Goal: Navigation & Orientation: Find specific page/section

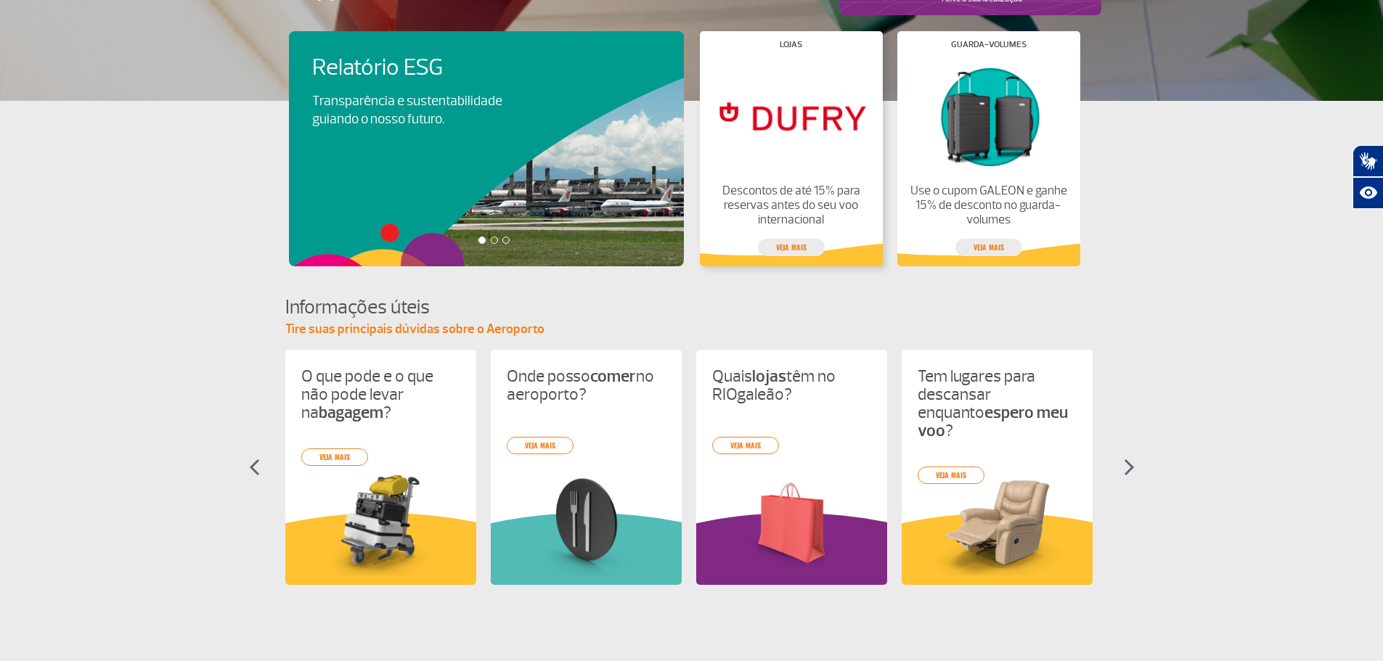
scroll to position [436, 0]
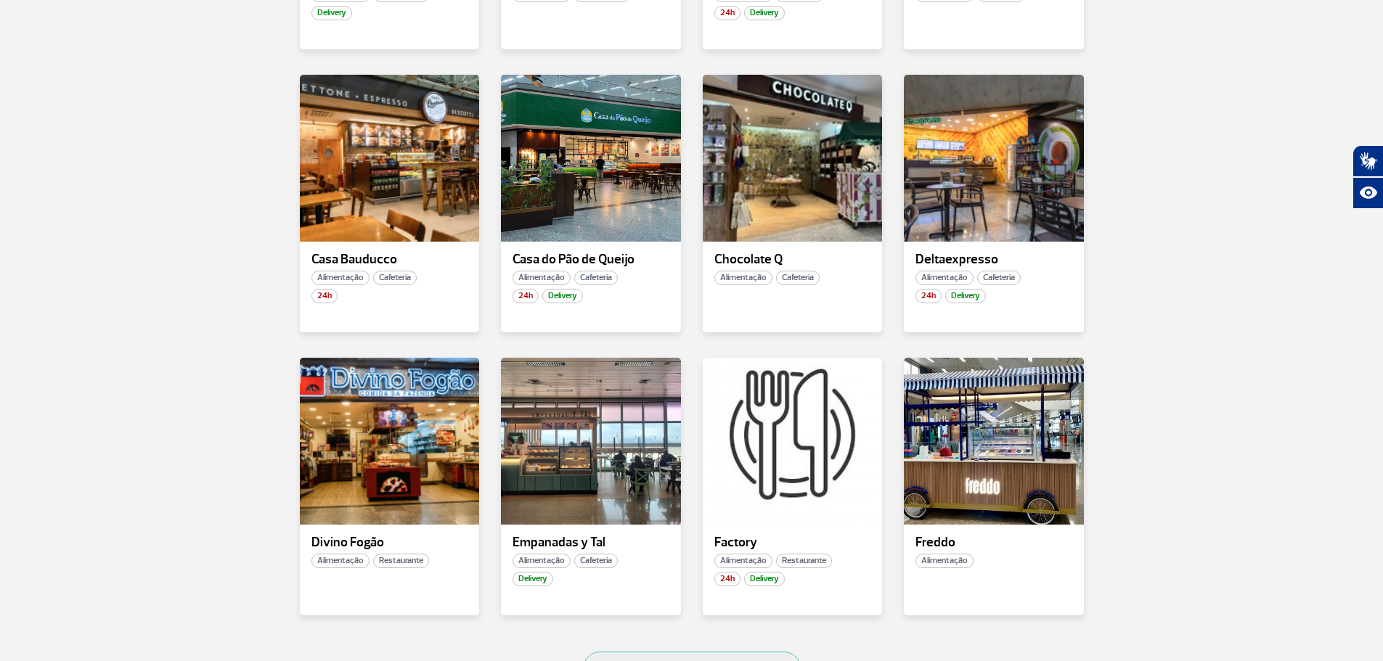
scroll to position [871, 0]
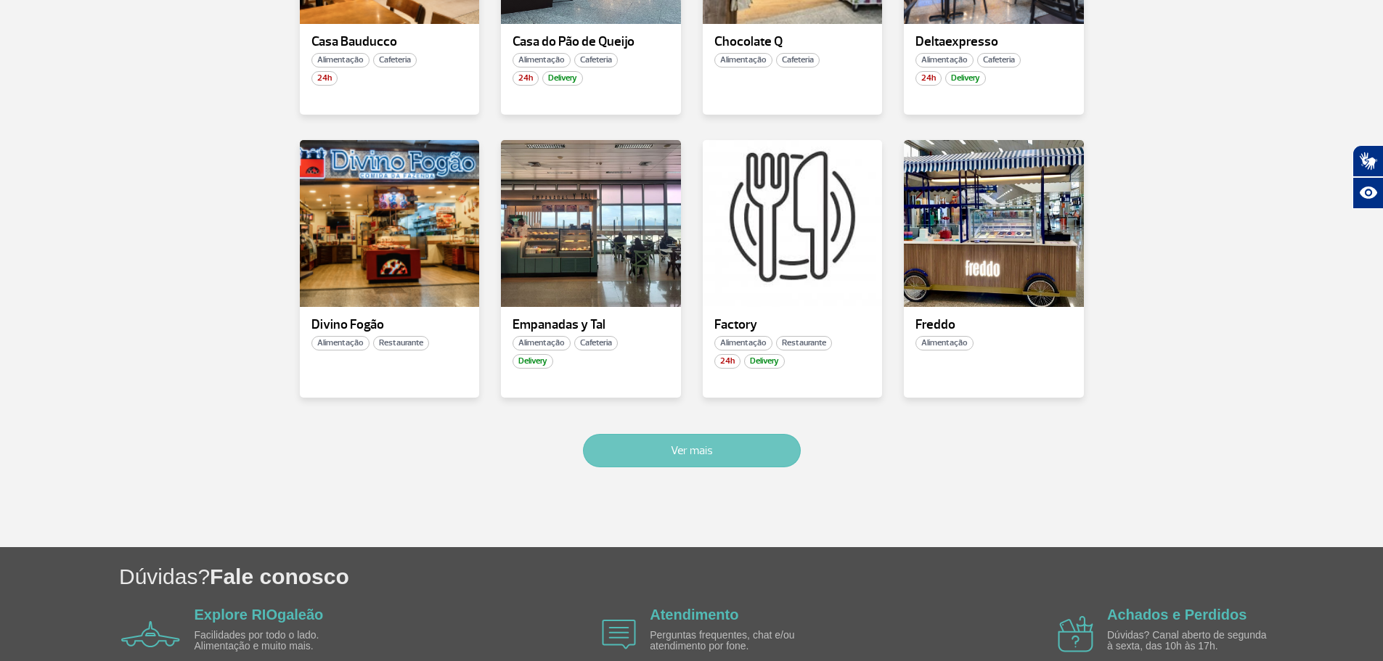
click at [741, 447] on button "Ver mais" at bounding box center [692, 450] width 218 height 33
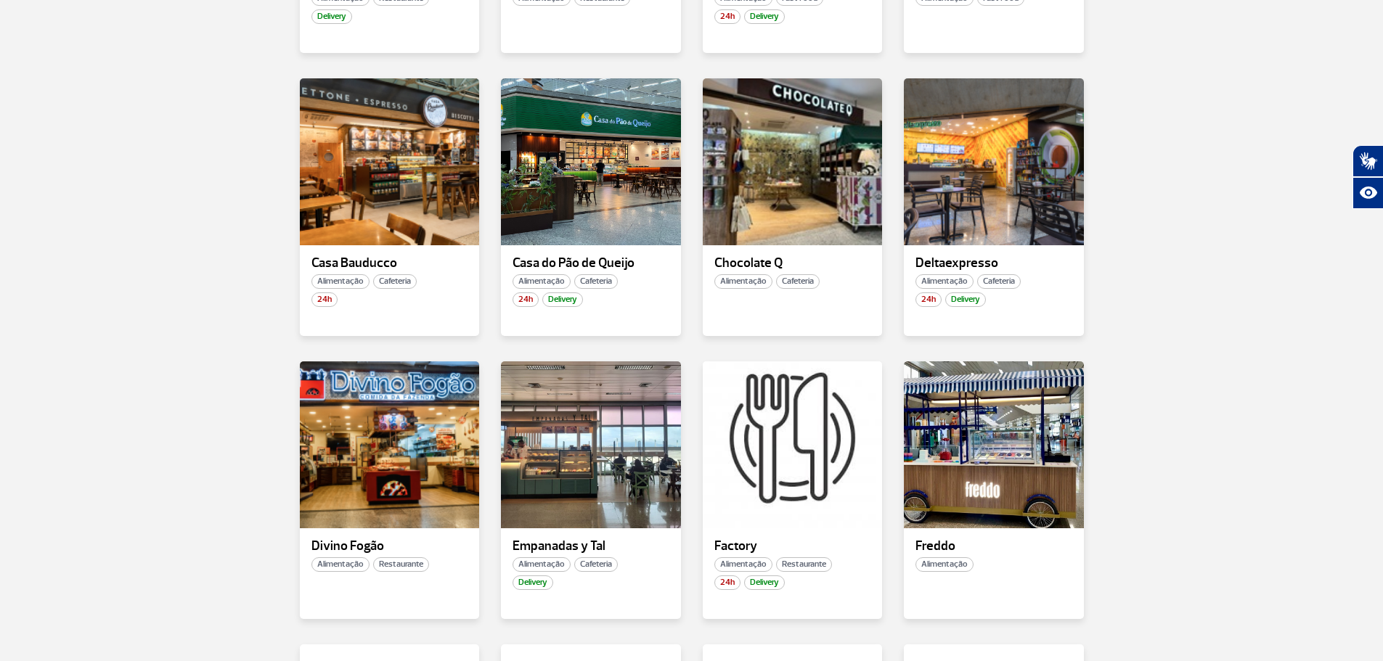
scroll to position [0, 0]
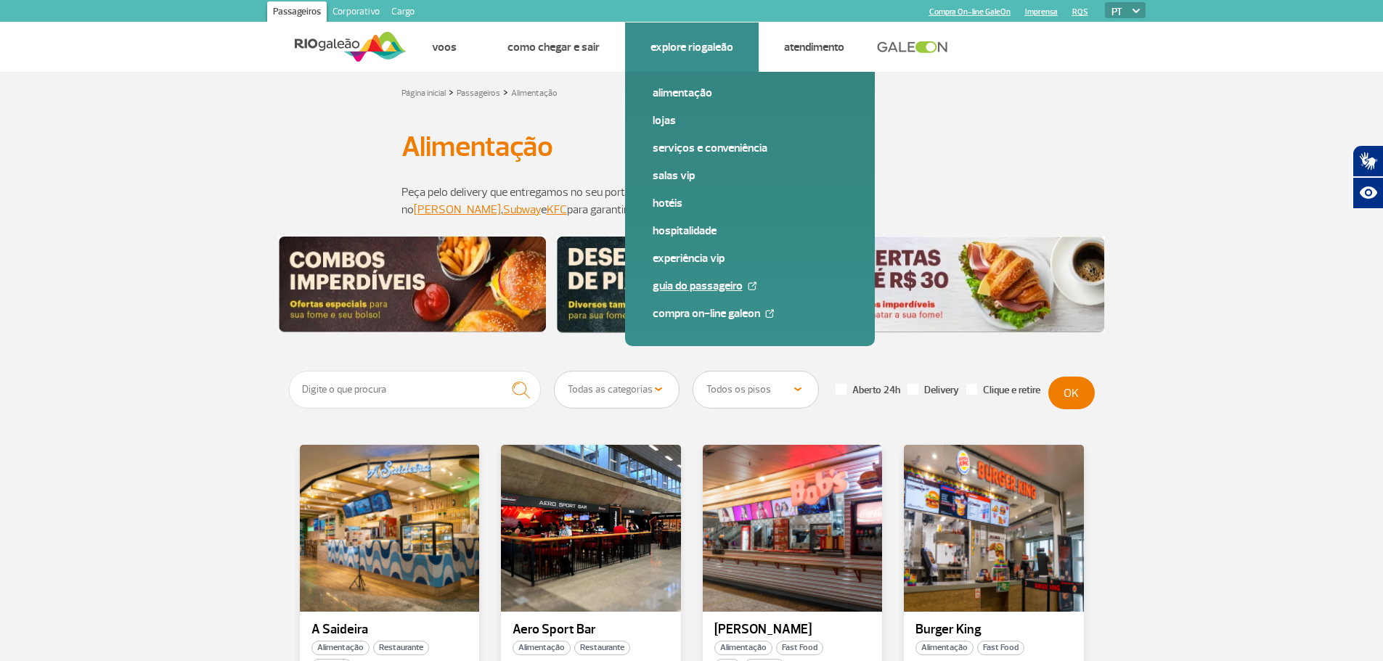
click at [690, 288] on link "Guia do Passageiro" at bounding box center [750, 286] width 195 height 16
